Goal: Check status: Check status

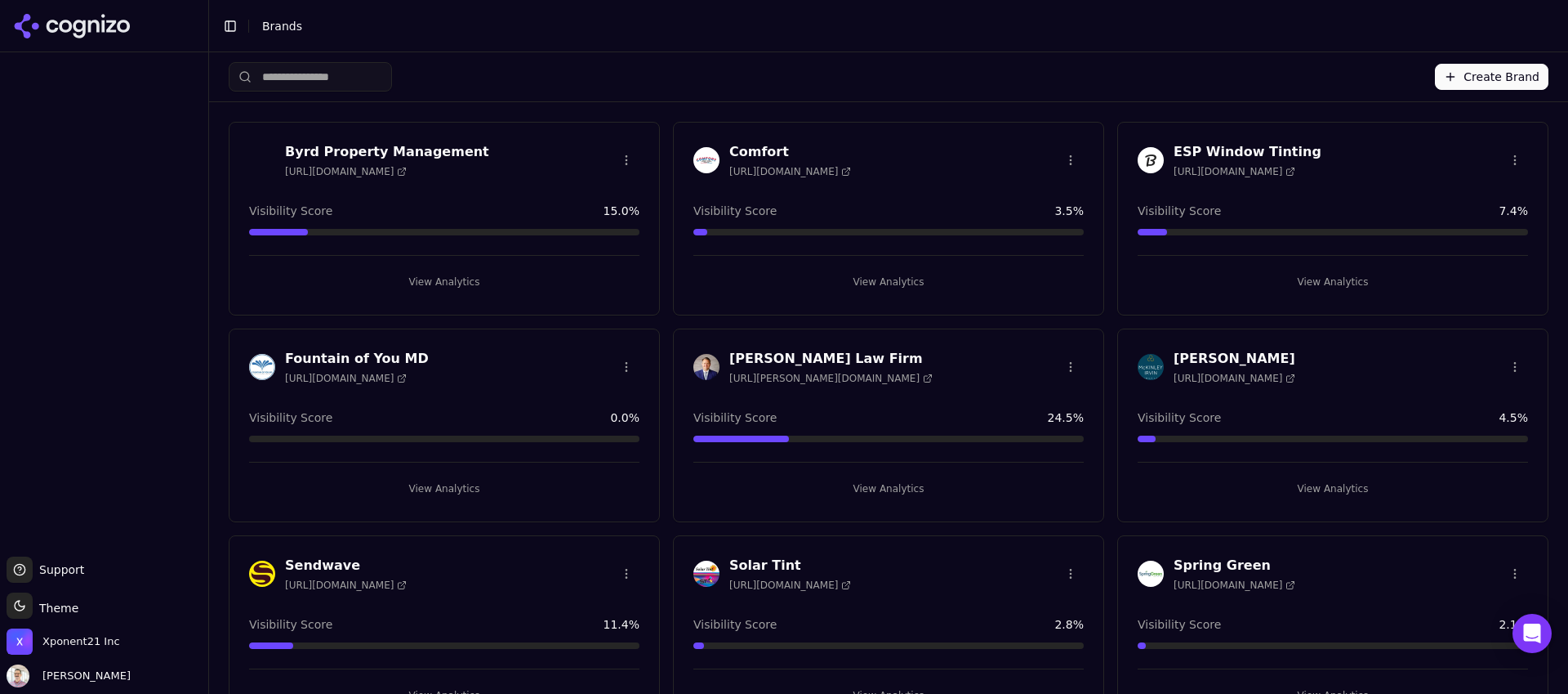
click at [394, 557] on h3 "Sendwave" at bounding box center [345, 564] width 121 height 19
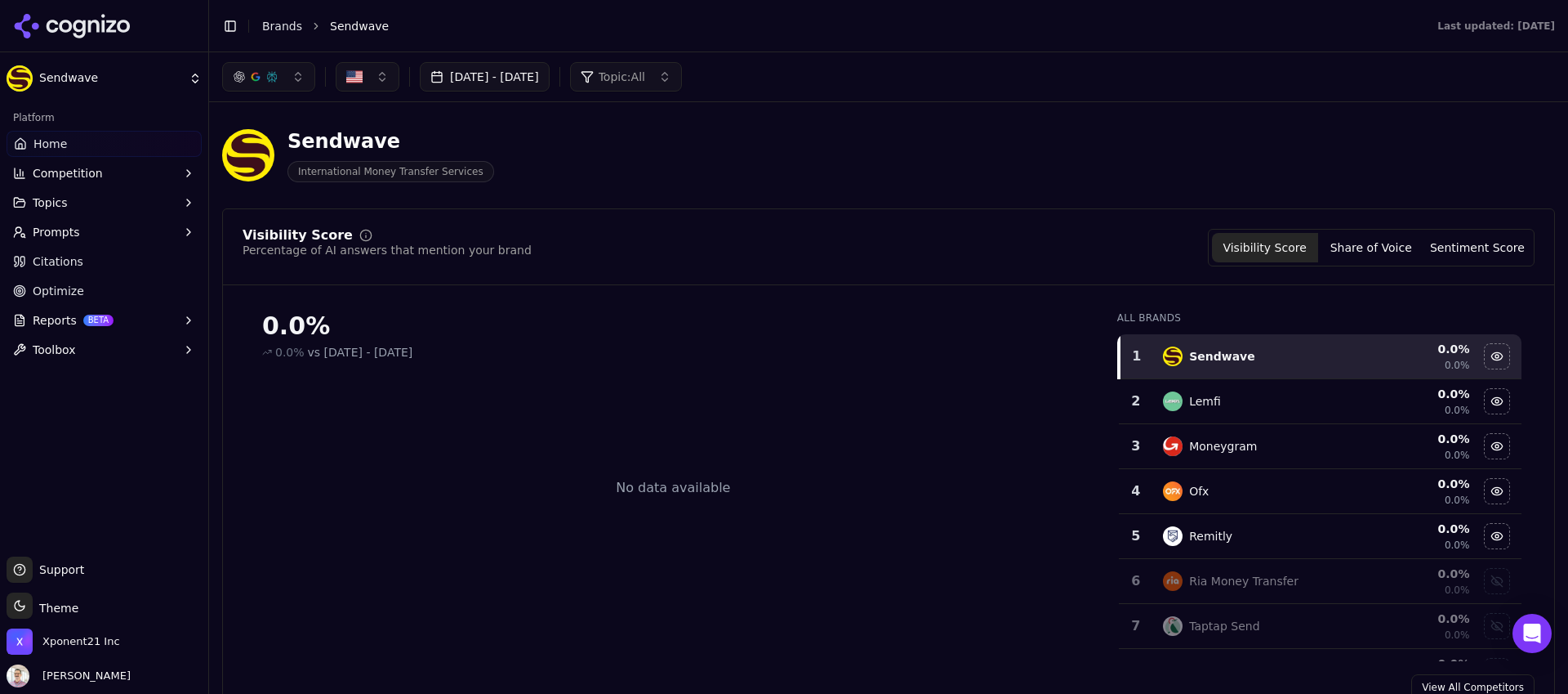
click at [69, 140] on link "Home" at bounding box center [104, 143] width 195 height 26
click at [81, 144] on link "Home" at bounding box center [104, 143] width 195 height 26
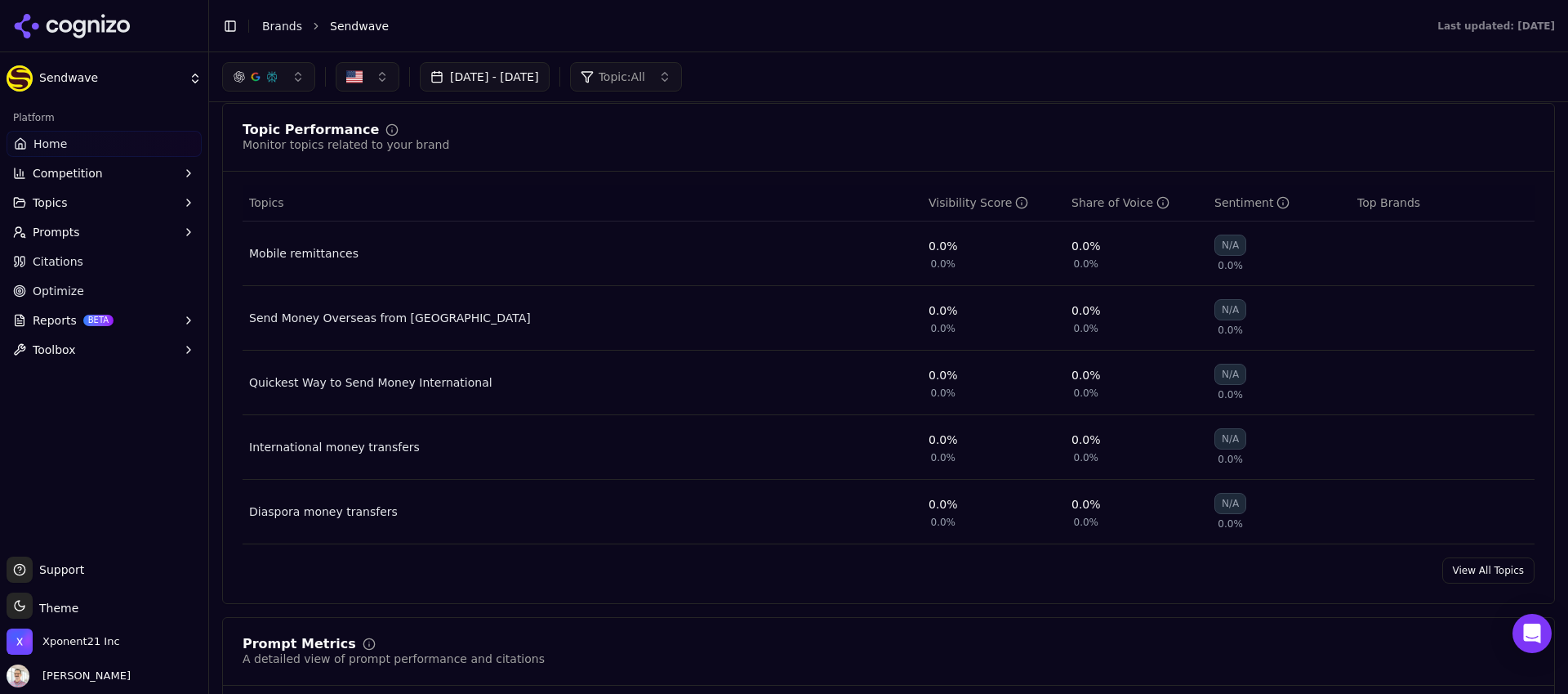
scroll to position [93, 0]
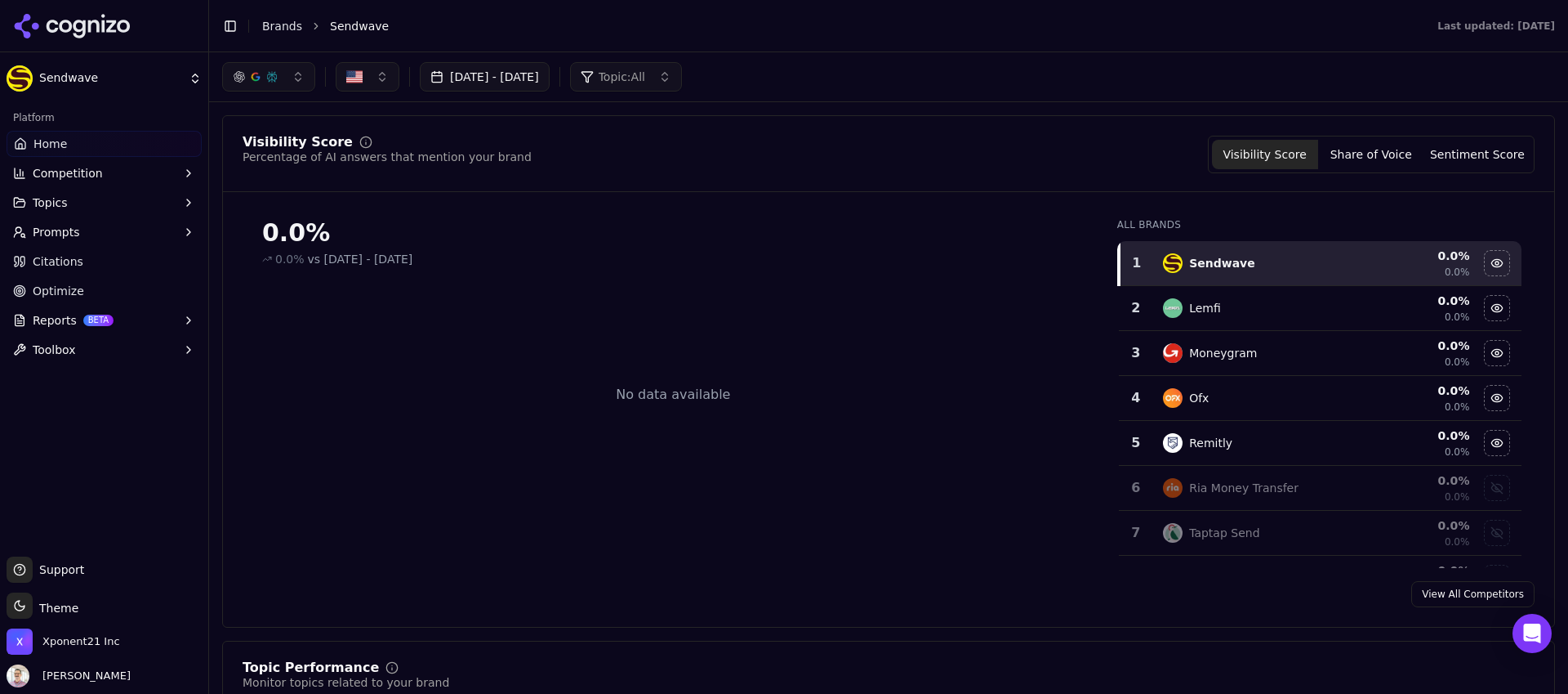
click at [51, 142] on span "Home" at bounding box center [50, 144] width 34 height 16
click at [78, 81] on html "Sendwave Platform Home Competition Topics Prompts Citations Optimize Reports BE…" at bounding box center [784, 347] width 1568 height 694
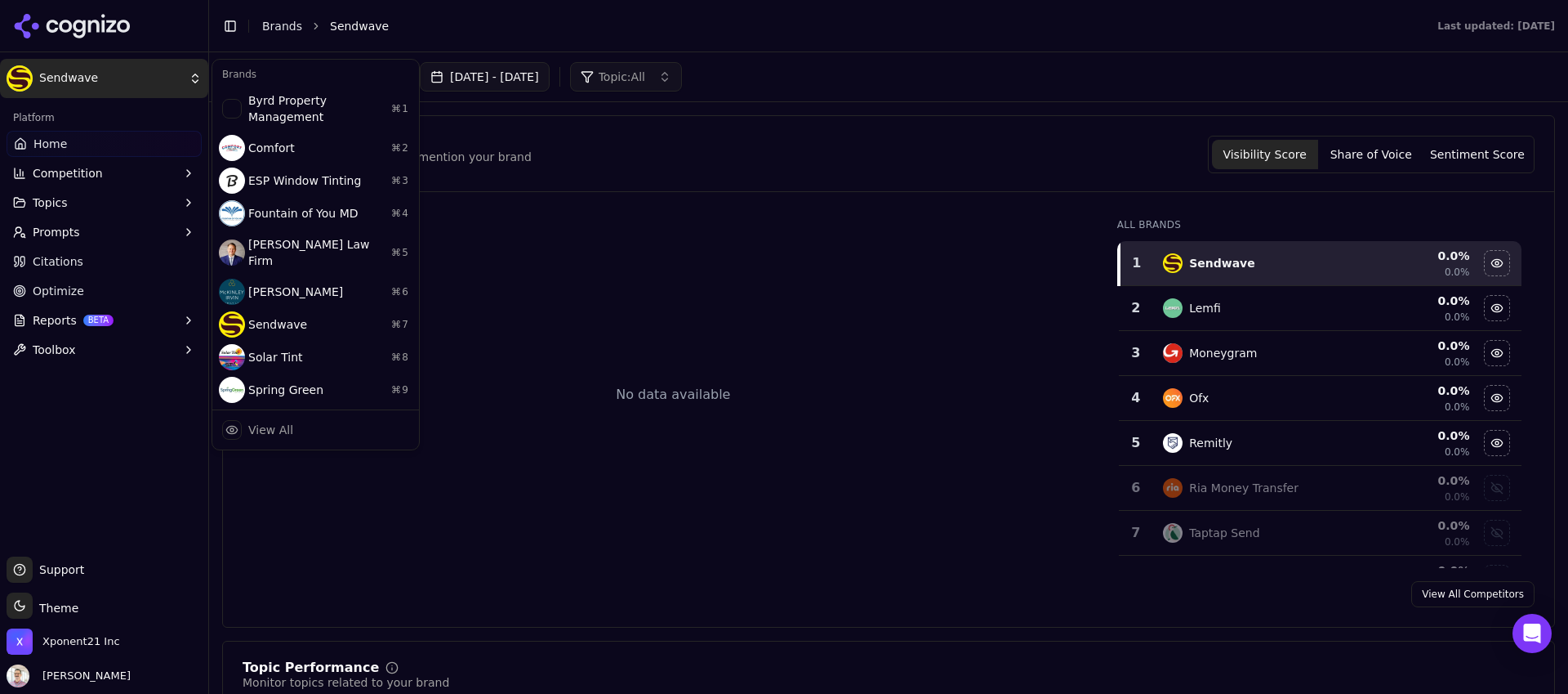
click at [86, 20] on html "Sendwave Platform Home Competition Topics Prompts Citations Optimize Reports BE…" at bounding box center [784, 347] width 1568 height 694
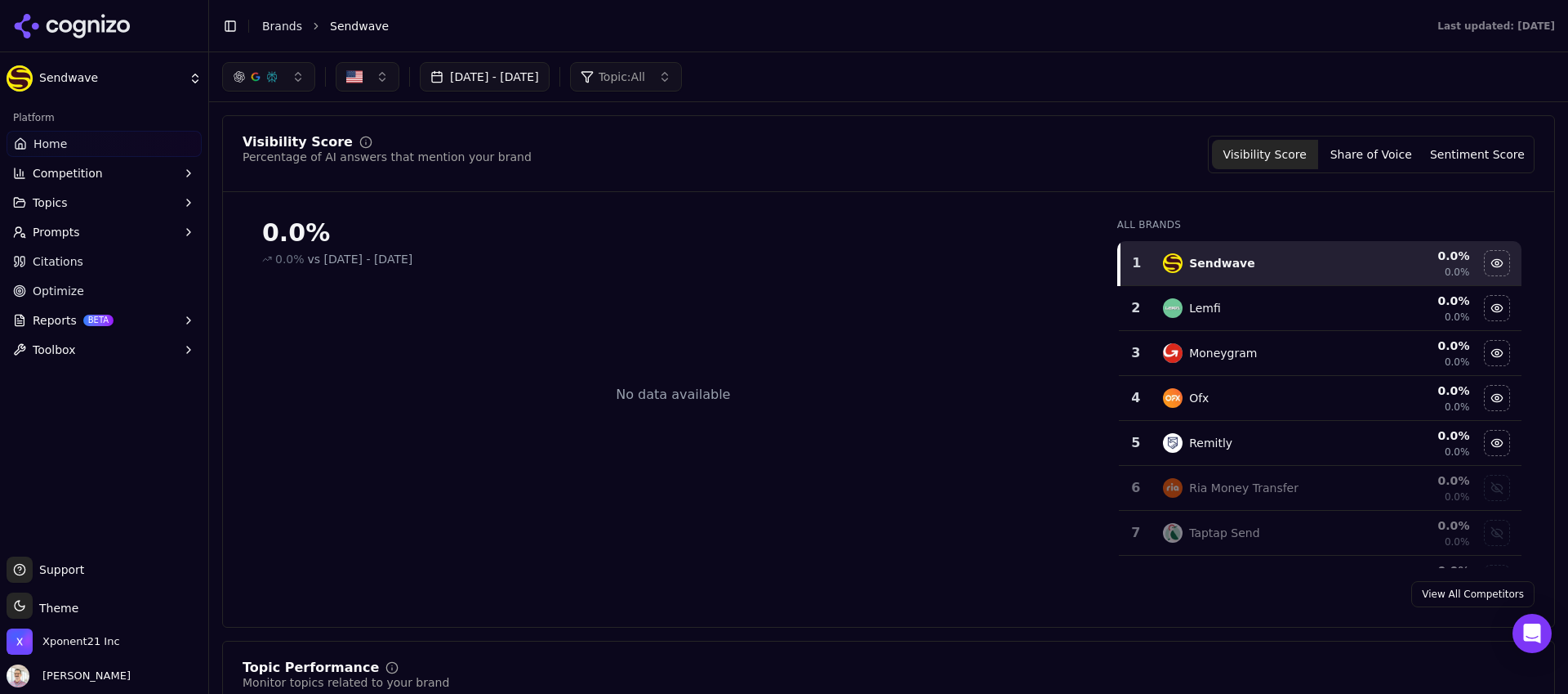
click at [86, 20] on icon at bounding box center [72, 26] width 119 height 25
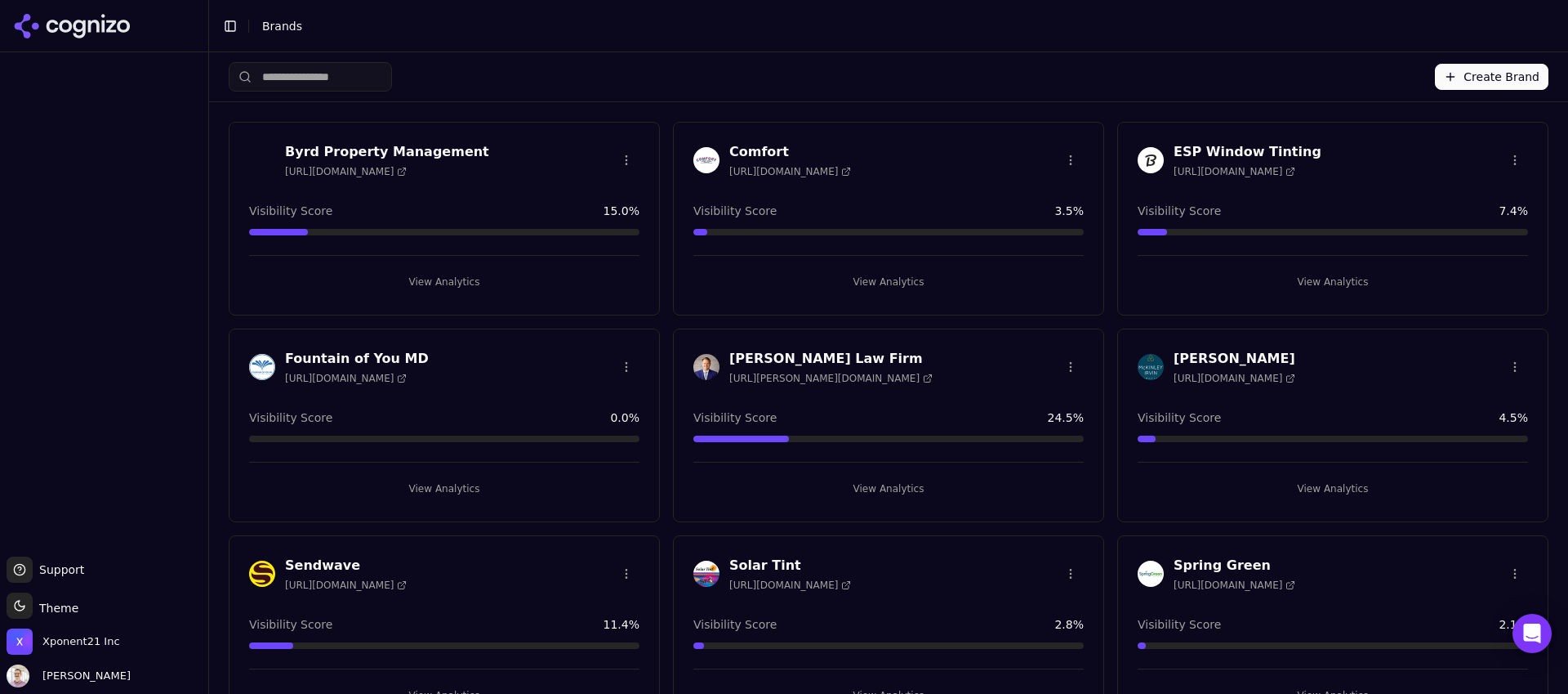
click at [319, 589] on div "Sendwave https://sendwave.com" at bounding box center [444, 575] width 430 height 41
click at [320, 585] on span "[URL][DOMAIN_NAME]" at bounding box center [345, 584] width 121 height 13
click at [296, 560] on h3 "Sendwave" at bounding box center [345, 564] width 121 height 19
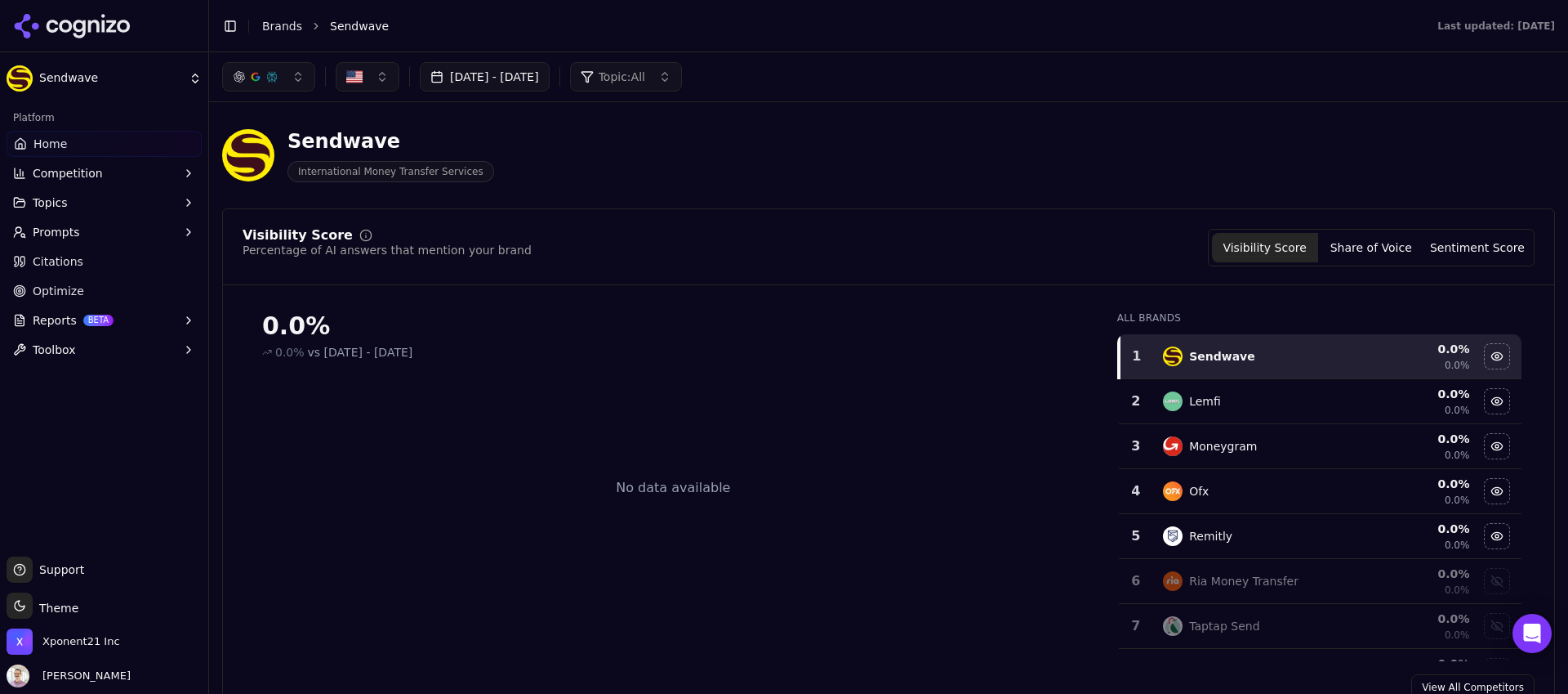
click at [46, 136] on span "Home" at bounding box center [50, 144] width 34 height 16
click at [82, 172] on span "Competition" at bounding box center [68, 174] width 70 height 16
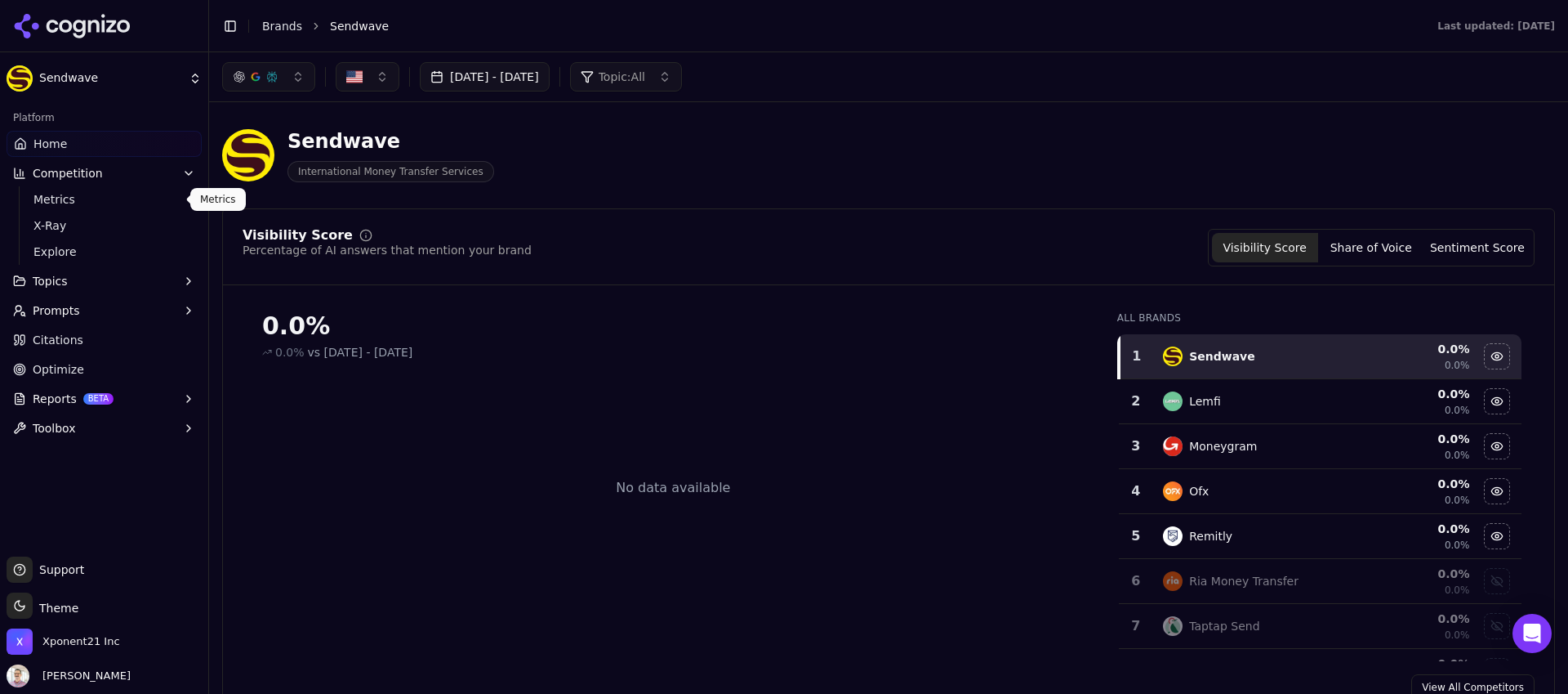
click at [78, 201] on span "Metrics" at bounding box center [105, 199] width 142 height 16
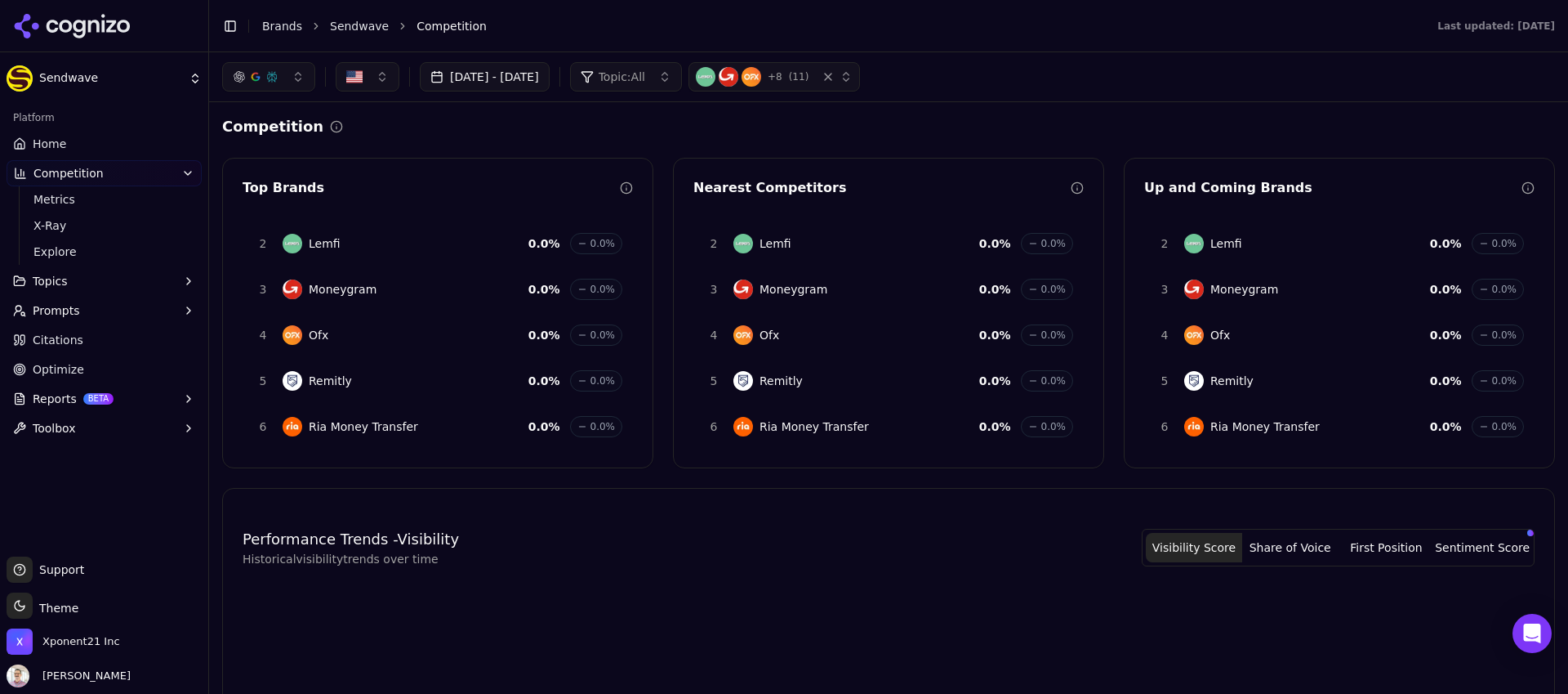
click at [549, 75] on button "[DATE] - [DATE]" at bounding box center [485, 77] width 130 height 29
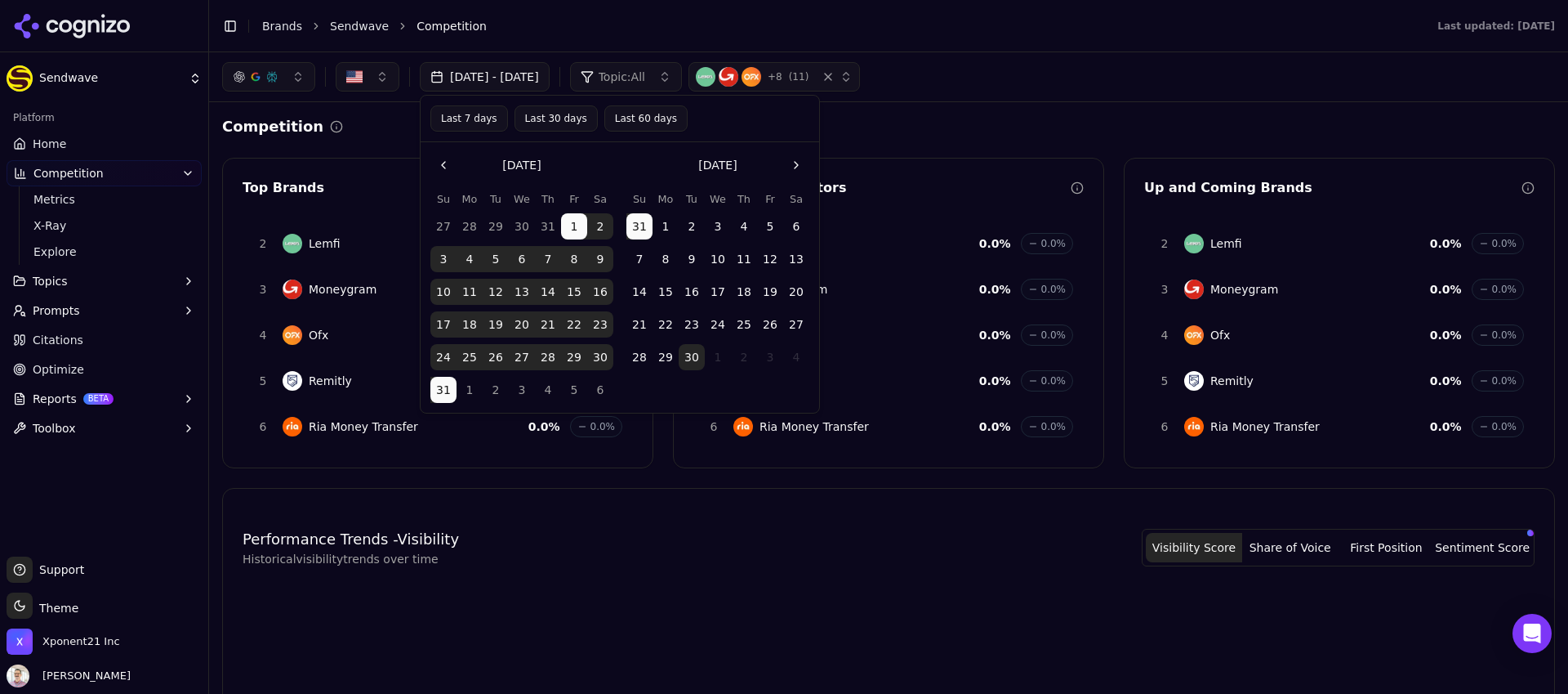
click at [699, 360] on button "30" at bounding box center [692, 357] width 26 height 26
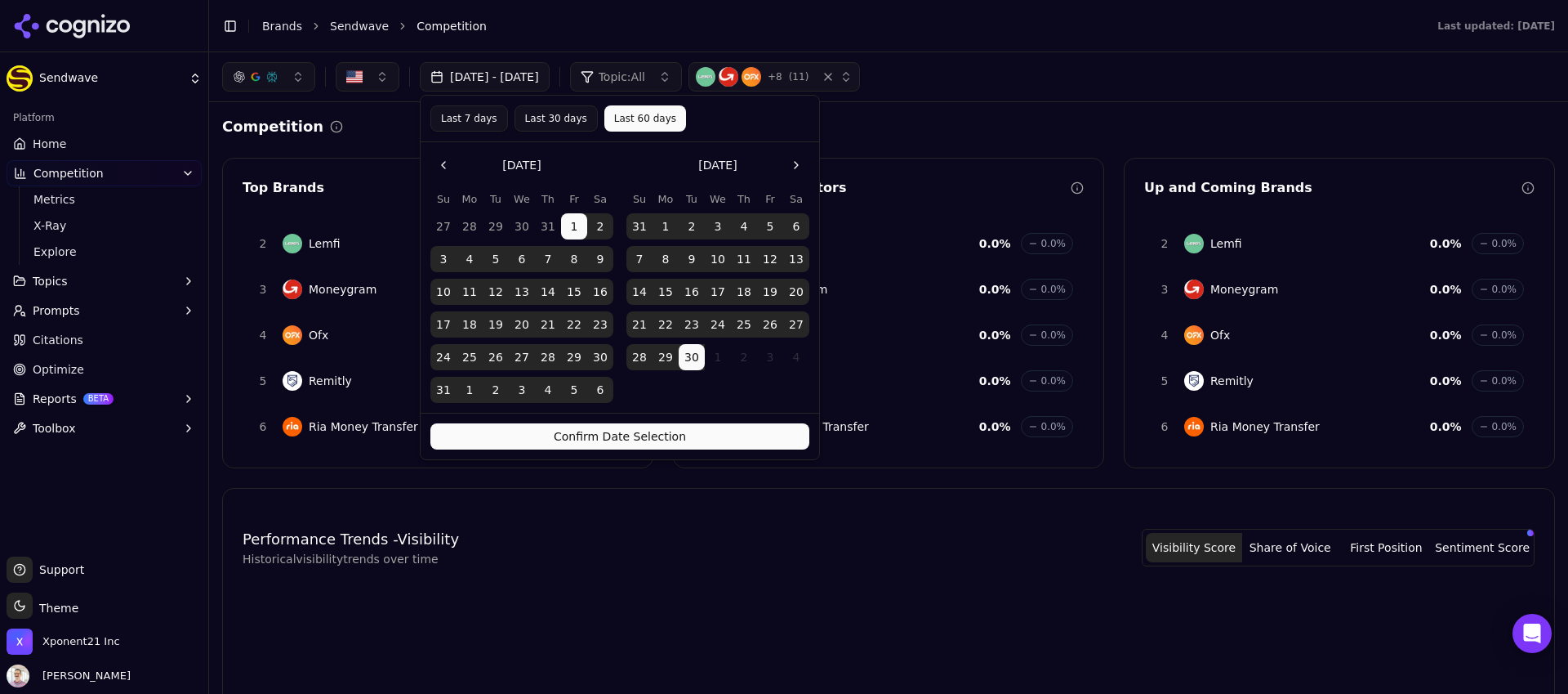
click at [655, 434] on button "Confirm Date Selection" at bounding box center [620, 436] width 379 height 26
